Goal: Find specific page/section: Find specific page/section

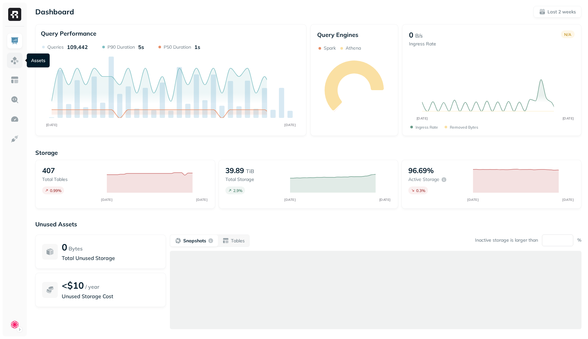
click at [20, 57] on link at bounding box center [15, 61] width 16 height 16
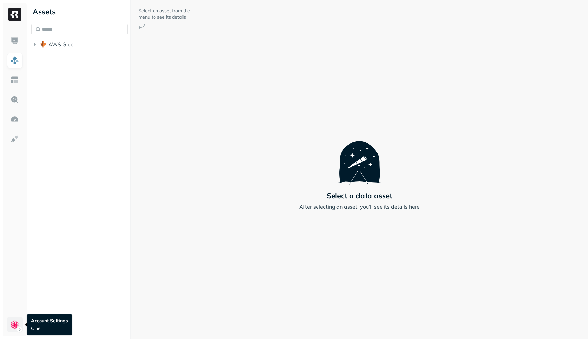
click at [14, 327] on html "Assets AWS Glue Select an asset from the menu to see its details Select a data …" at bounding box center [294, 169] width 588 height 339
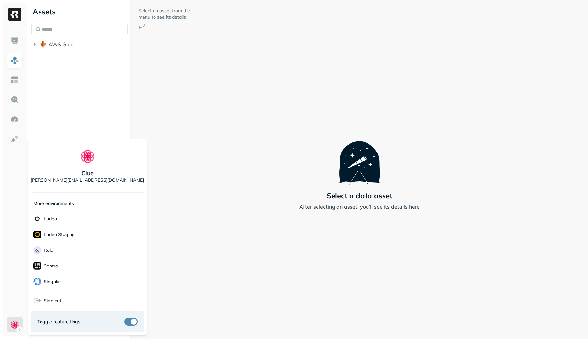
scroll to position [80, 0]
click at [61, 246] on div "Rula" at bounding box center [87, 247] width 113 height 16
